Goal: Task Accomplishment & Management: Manage account settings

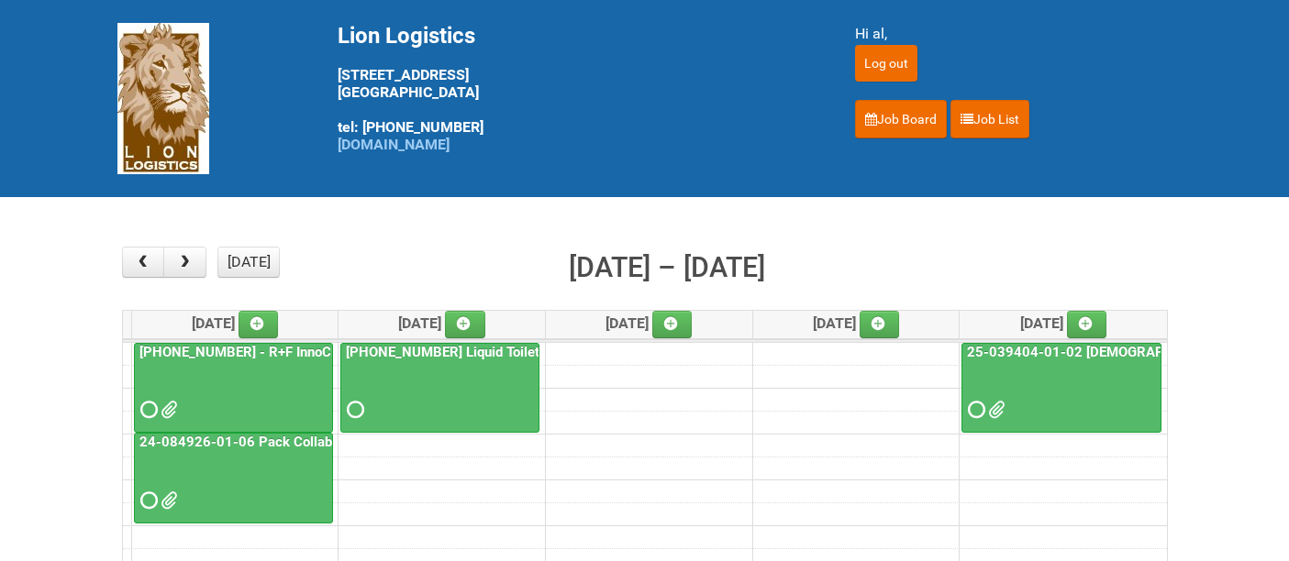
scroll to position [102, 0]
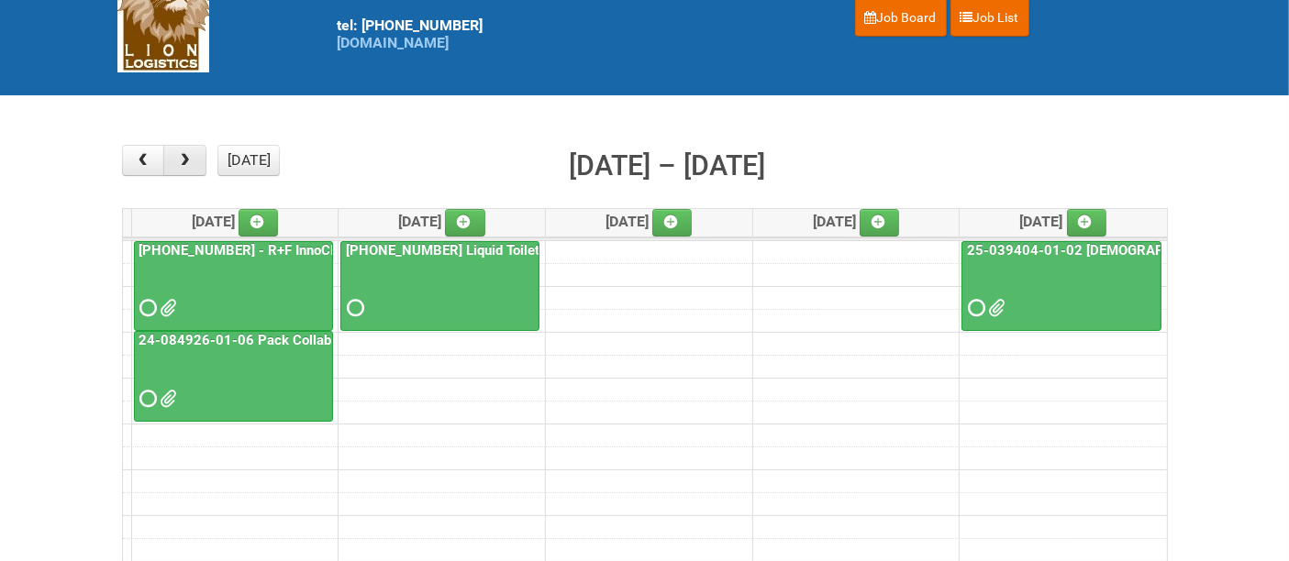
click at [184, 160] on span "button" at bounding box center [184, 160] width 17 height 15
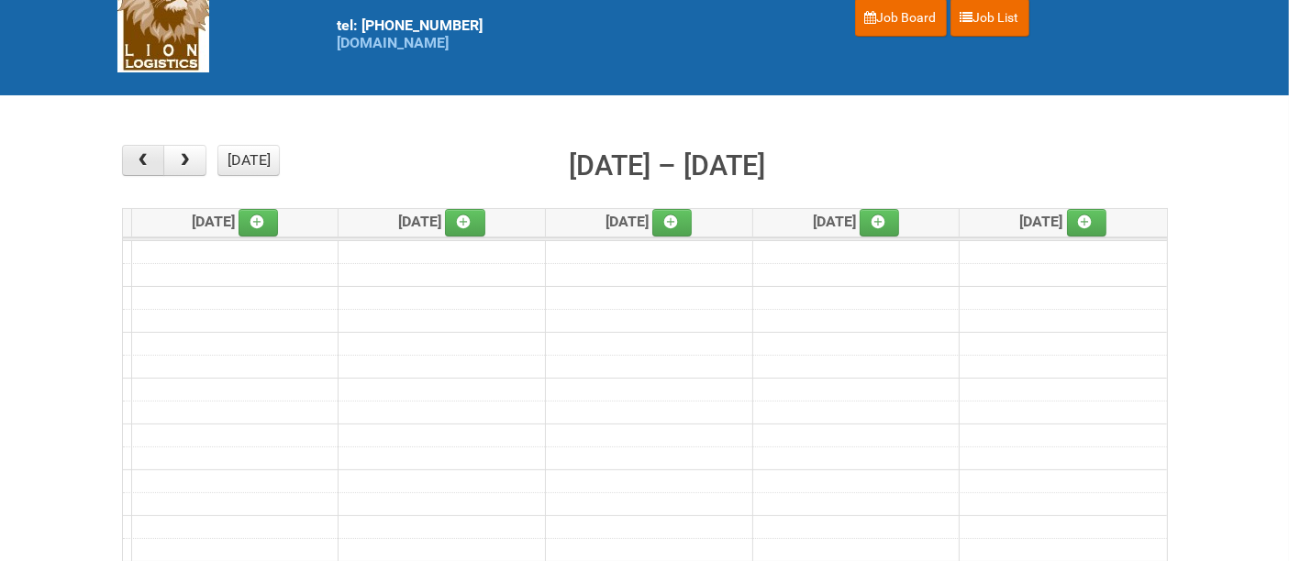
click at [150, 161] on span "button" at bounding box center [142, 160] width 17 height 15
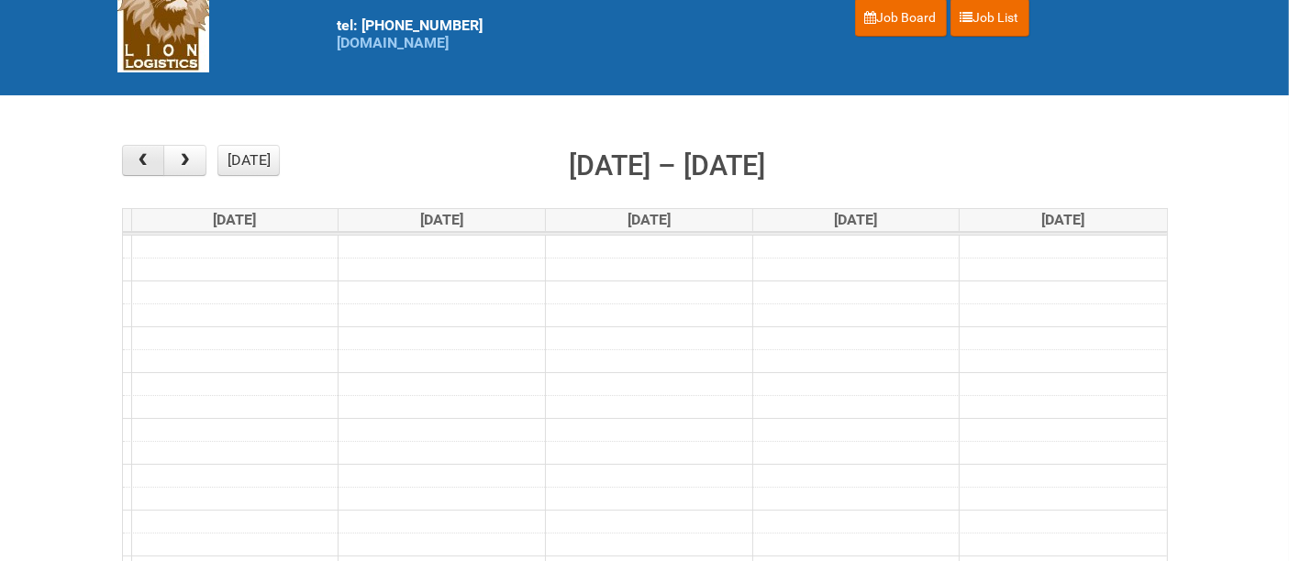
click at [149, 161] on span "button" at bounding box center [142, 160] width 17 height 15
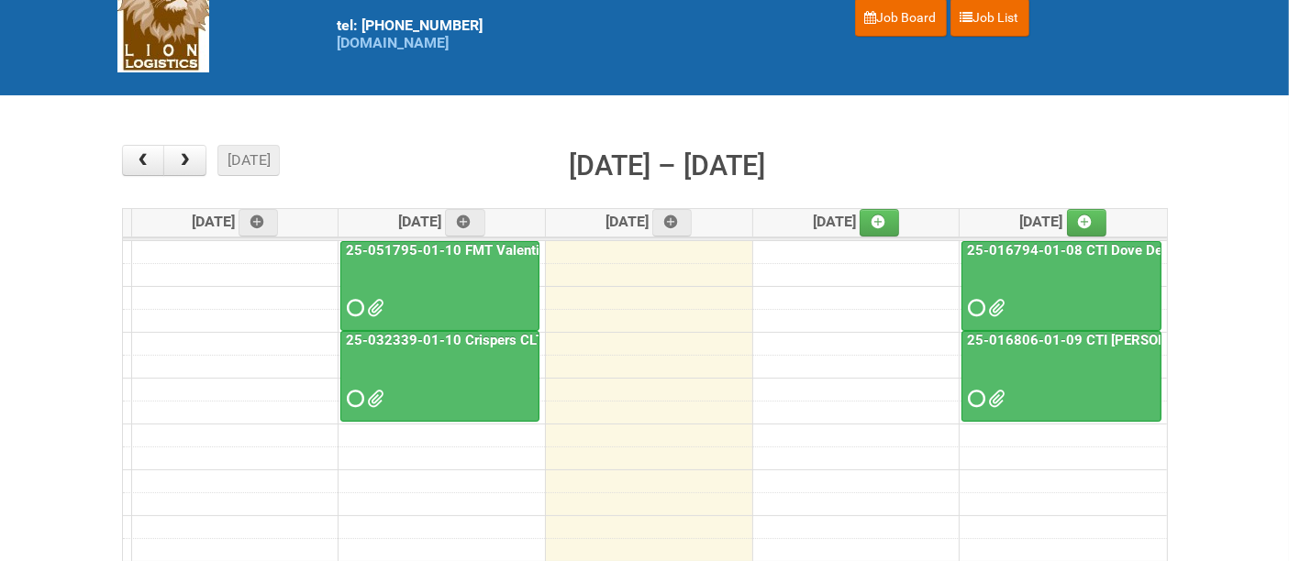
click at [1058, 372] on div at bounding box center [1061, 383] width 196 height 60
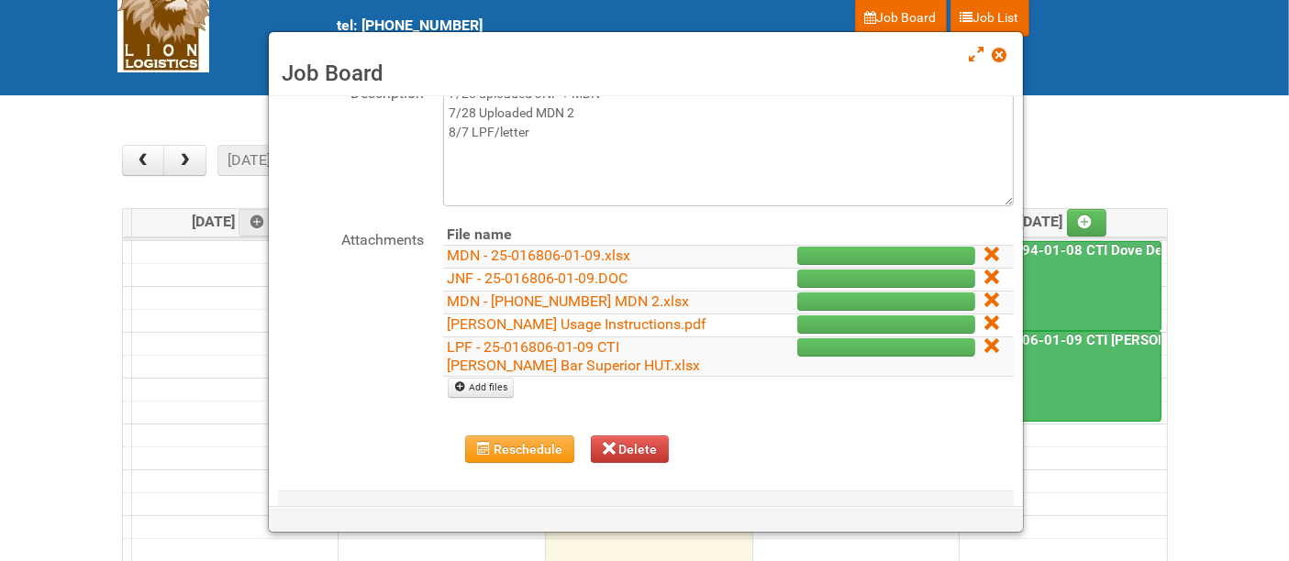
scroll to position [196, 0]
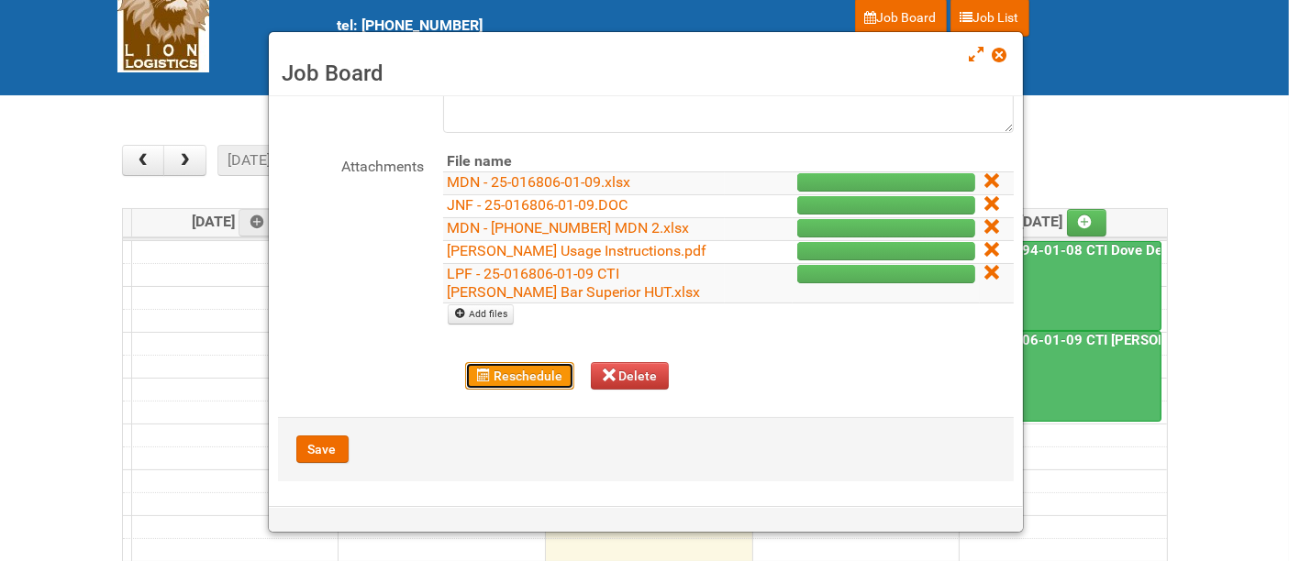
click at [499, 376] on button "Reschedule" at bounding box center [519, 376] width 109 height 28
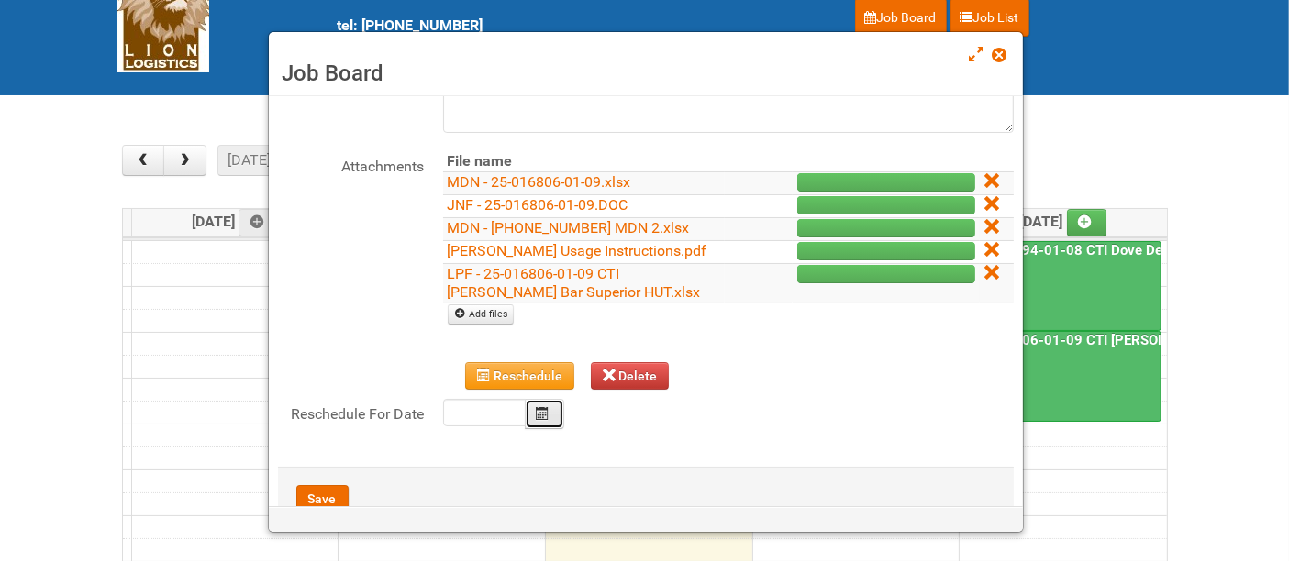
click at [550, 411] on button "Calendar" at bounding box center [545, 414] width 40 height 30
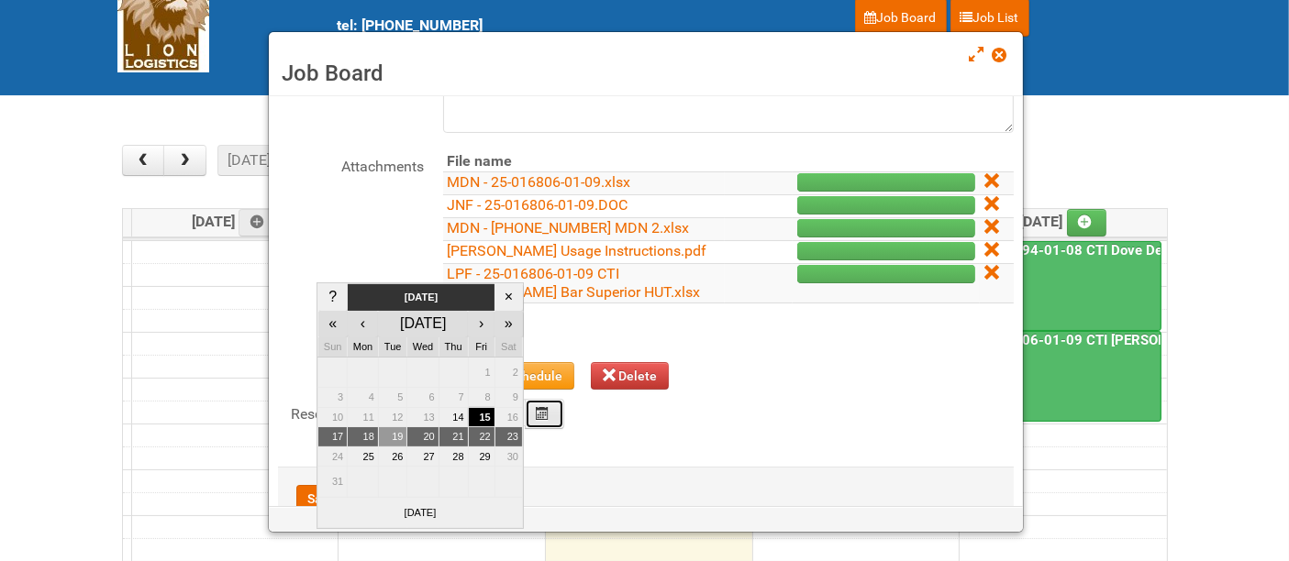
click at [398, 436] on td "19" at bounding box center [392, 438] width 29 height 20
type input "[DATE]"
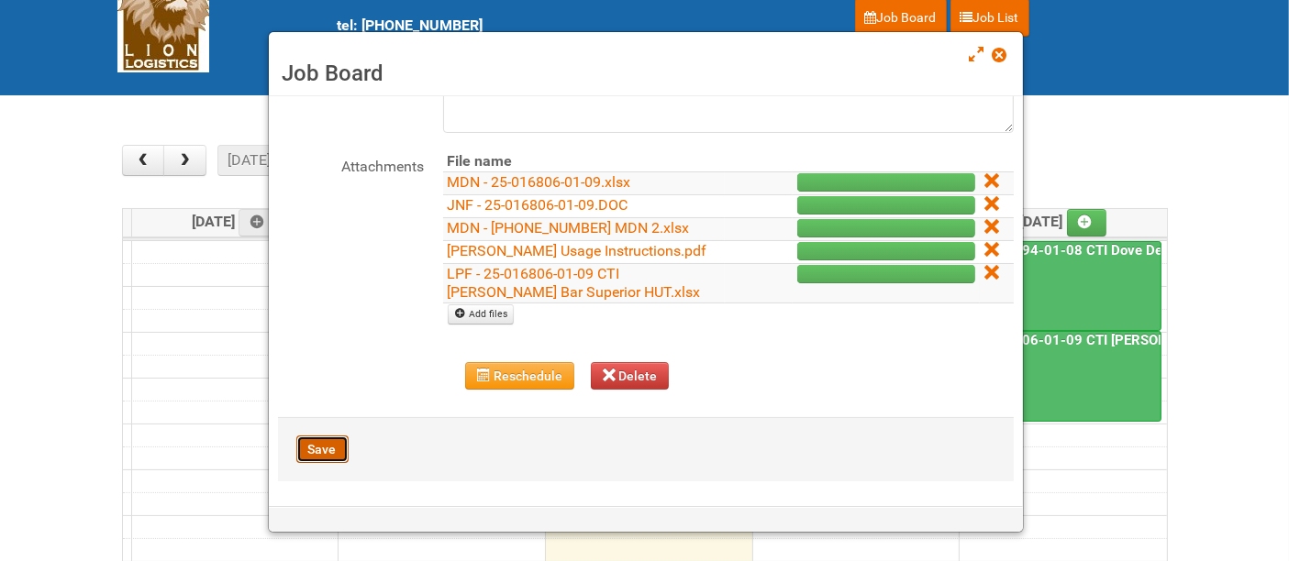
click at [324, 446] on button "Save" at bounding box center [322, 450] width 52 height 28
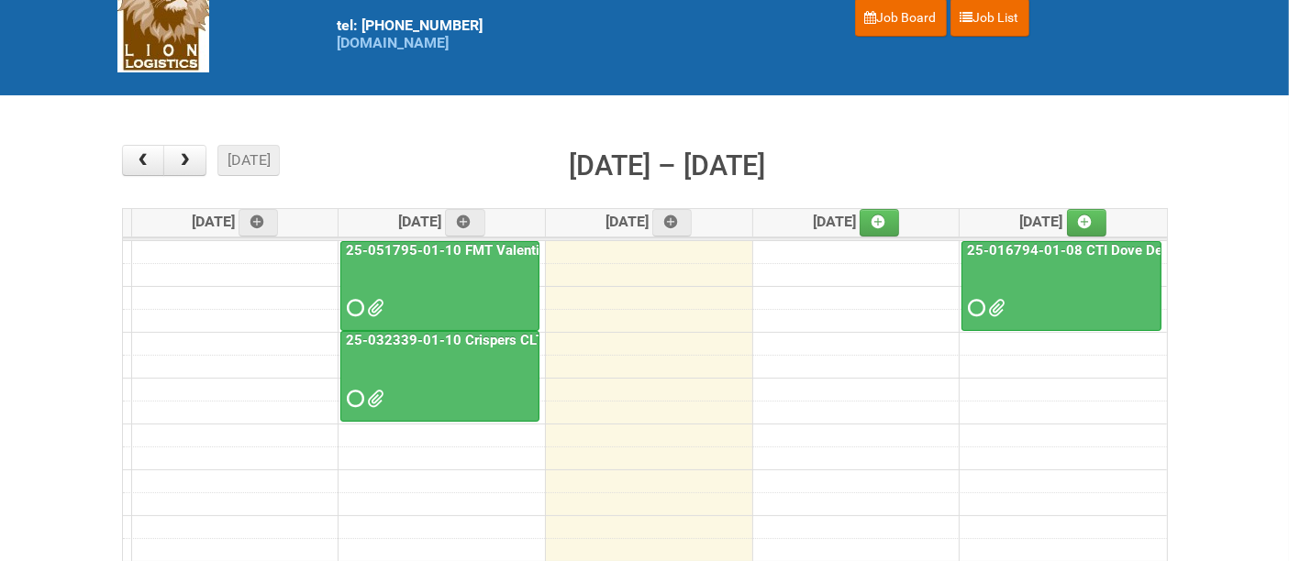
click at [1064, 284] on div at bounding box center [1061, 292] width 196 height 60
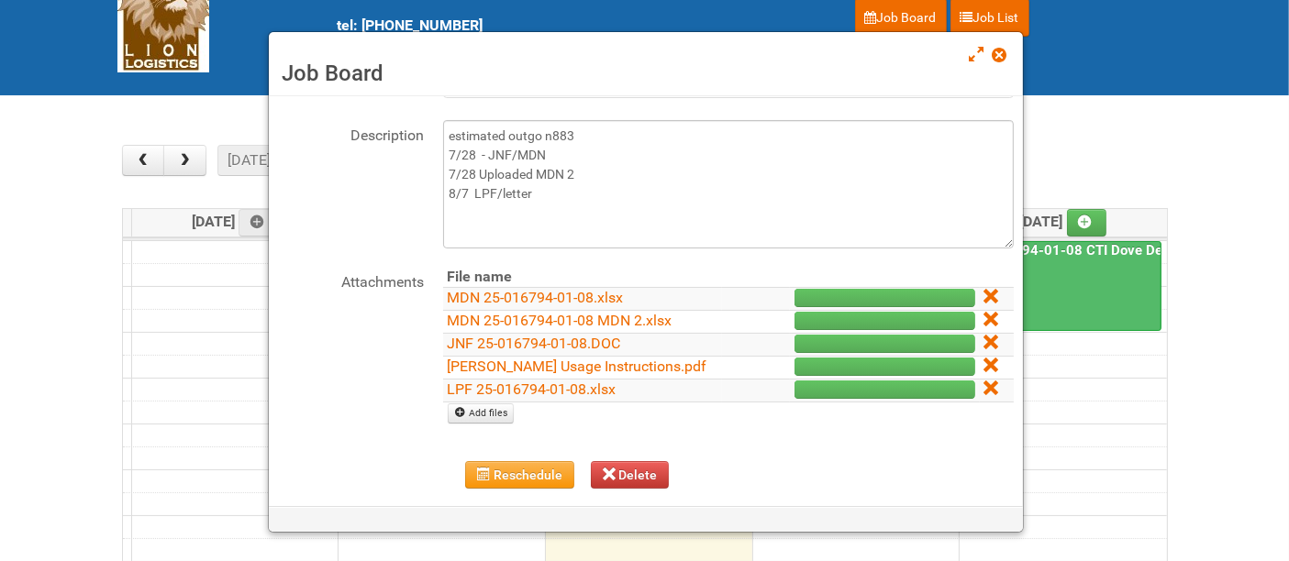
scroll to position [180, 0]
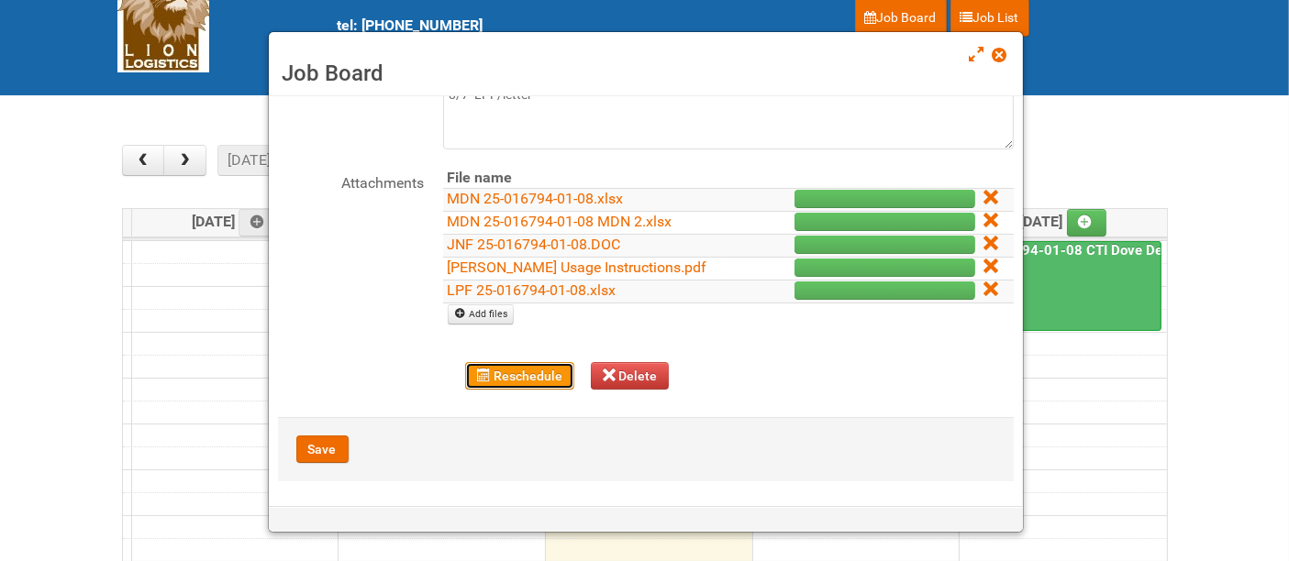
click at [505, 368] on button "Reschedule" at bounding box center [519, 376] width 109 height 28
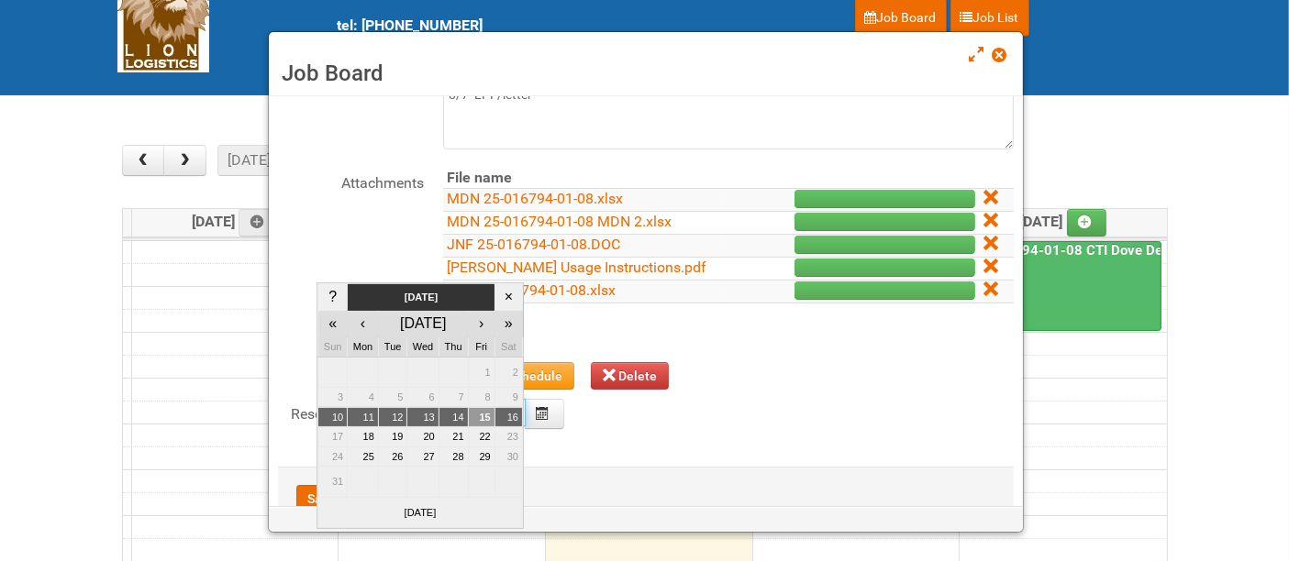
click at [482, 417] on body "Lion Logistics [STREET_ADDRESS] tel: [PHONE_NUMBER] [DOMAIN_NAME] Hi al, Log ou…" at bounding box center [644, 457] width 1289 height 1118
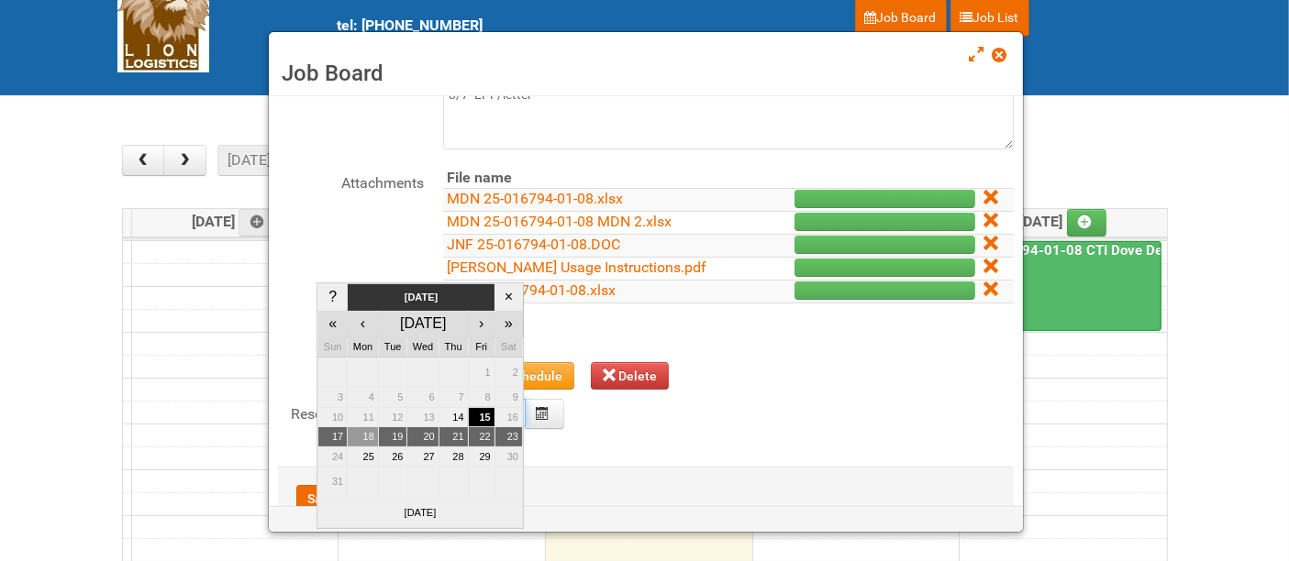
click at [369, 436] on td "18" at bounding box center [363, 438] width 31 height 20
type input "[DATE]"
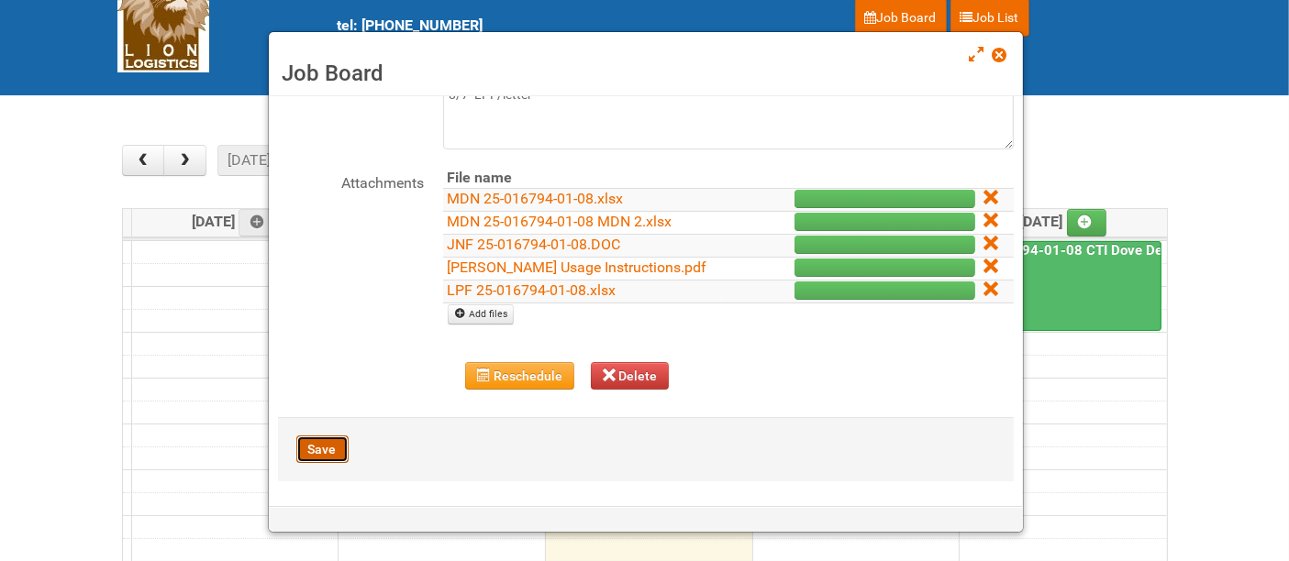
click at [319, 447] on button "Save" at bounding box center [322, 450] width 52 height 28
